Goal: Information Seeking & Learning: Understand process/instructions

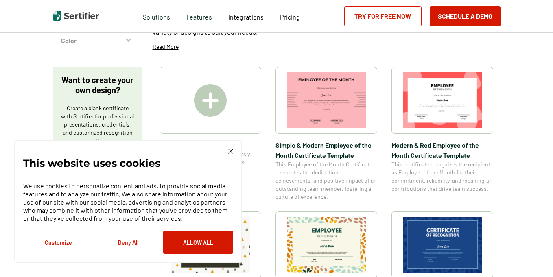
scroll to position [112, 0]
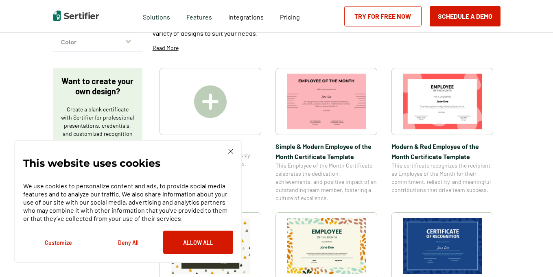
click at [223, 94] on img at bounding box center [210, 101] width 33 height 33
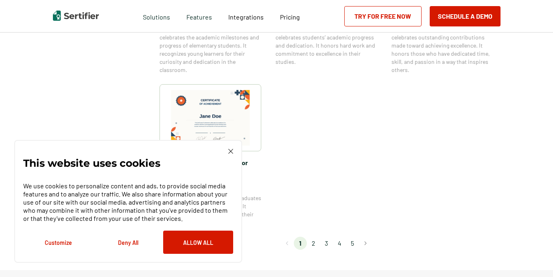
scroll to position [693, 0]
click at [231, 149] on img at bounding box center [230, 151] width 5 height 5
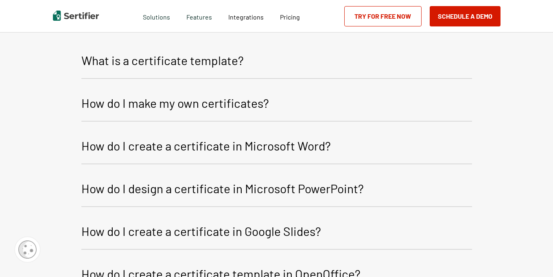
scroll to position [988, 0]
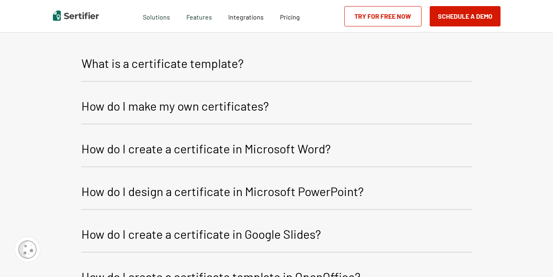
click at [259, 113] on p "How do I make my own certificates?" at bounding box center [175, 106] width 188 height 20
